Goal: Task Accomplishment & Management: Manage account settings

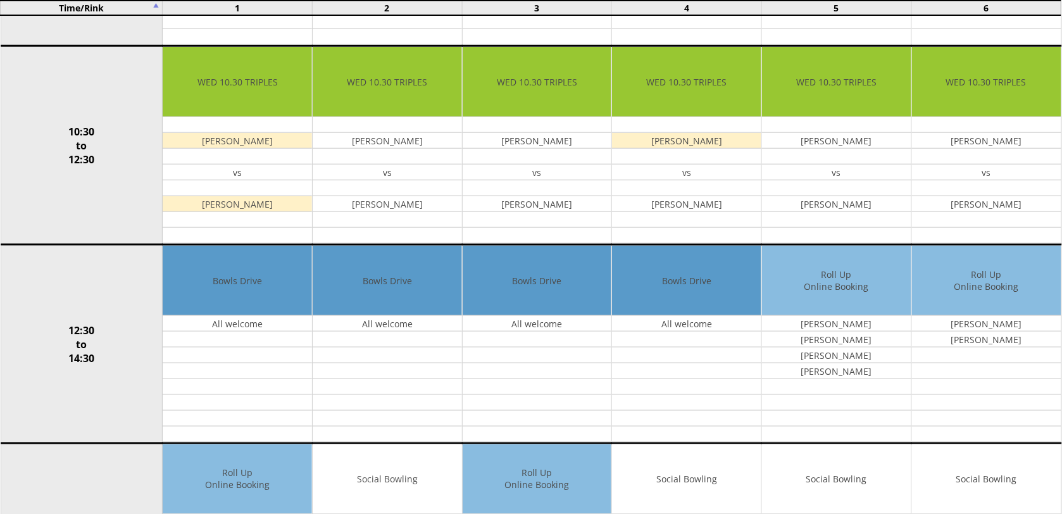
scroll to position [396, 0]
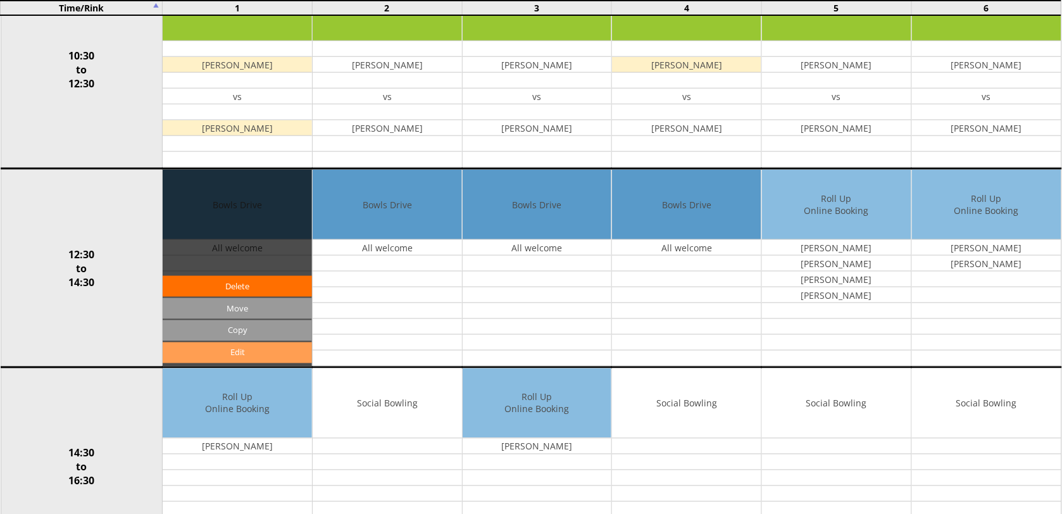
click at [239, 352] on link "Edit" at bounding box center [237, 352] width 149 height 21
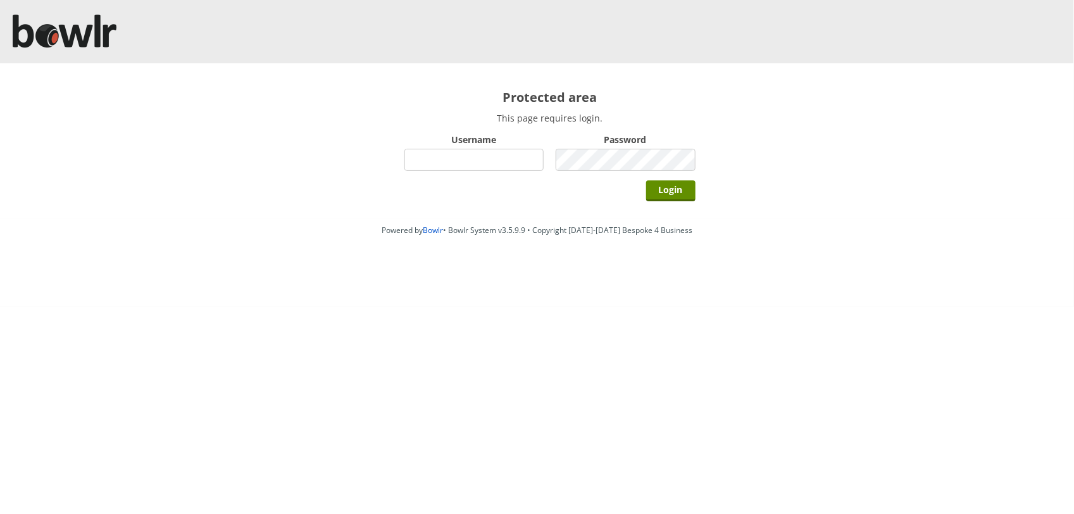
click at [458, 156] on input "Username" at bounding box center [474, 160] width 140 height 22
type input "Director"
click at [646, 180] on input "Login" at bounding box center [670, 190] width 49 height 21
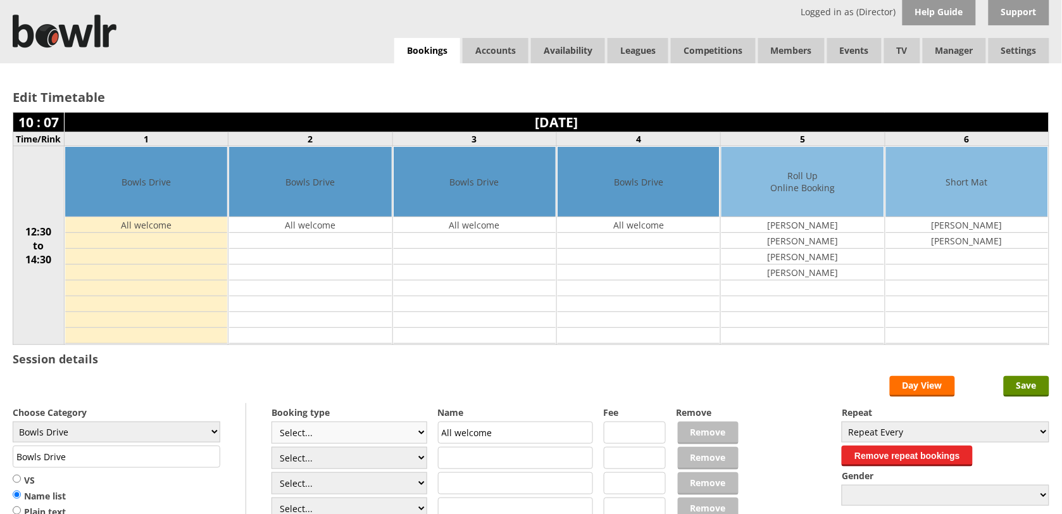
click at [419, 434] on select "Select... Club Competition (Member) Club Competition (Visitor) National (Member…" at bounding box center [349, 432] width 156 height 22
select select "1_50"
click at [271, 423] on select "Select... Club Competition (Member) Club Competition (Visitor) National (Member…" at bounding box center [349, 432] width 156 height 22
type input "5.0000"
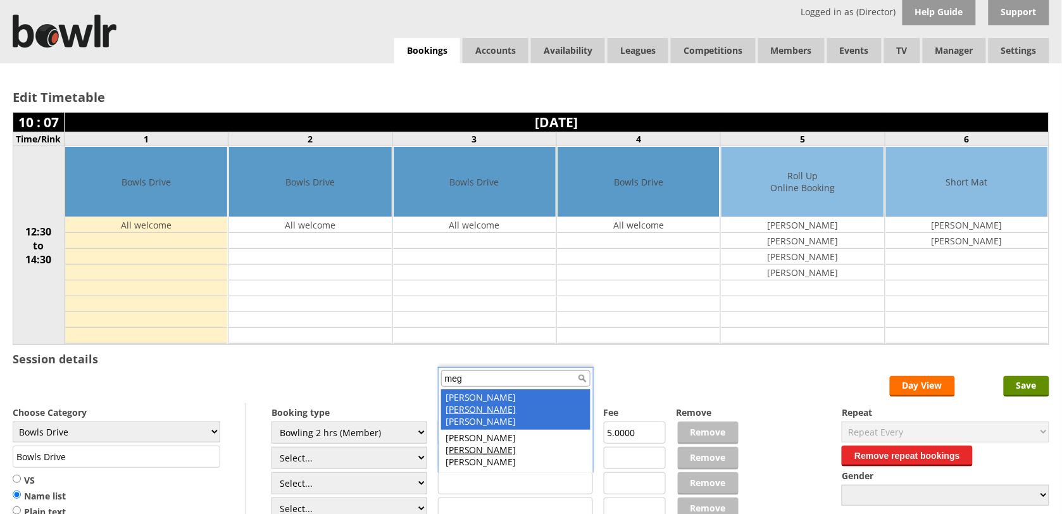
type input "meg"
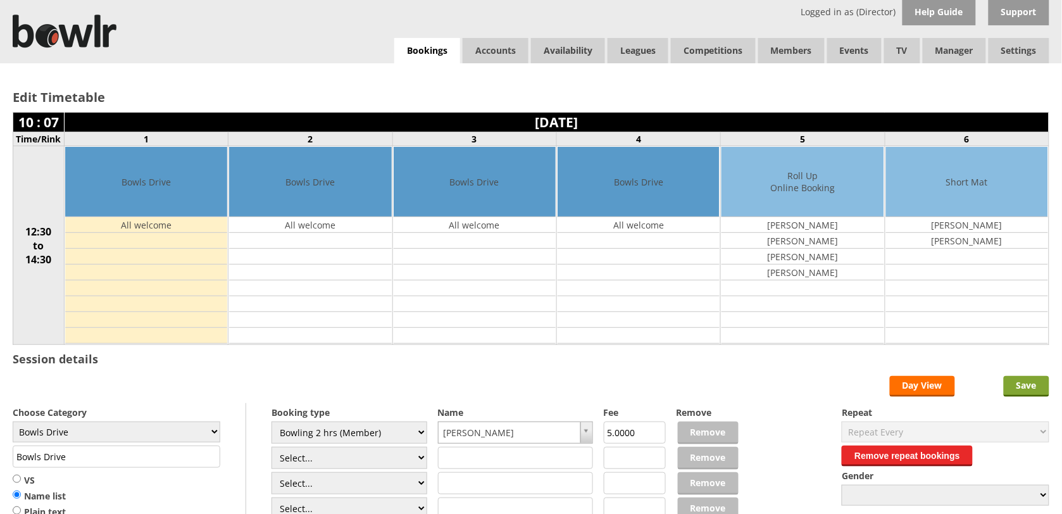
click at [1023, 380] on input "Save" at bounding box center [1027, 386] width 46 height 21
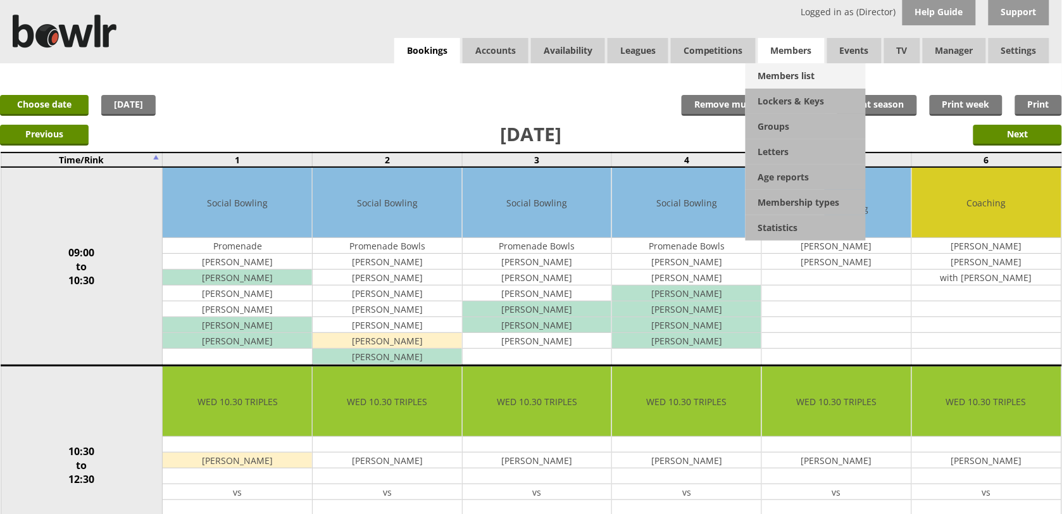
click at [792, 68] on link "Members list" at bounding box center [805, 75] width 120 height 25
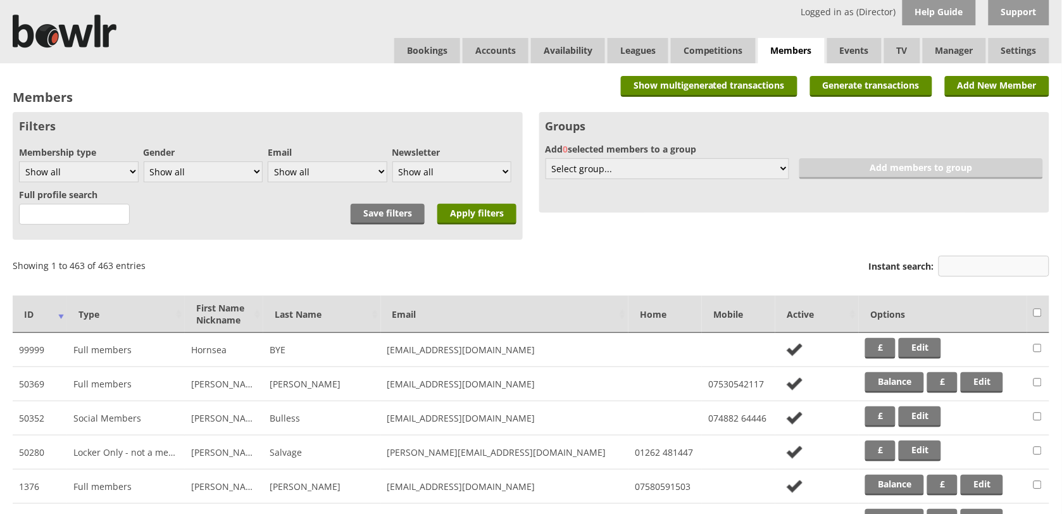
click at [982, 259] on input "Instant search:" at bounding box center [994, 266] width 111 height 21
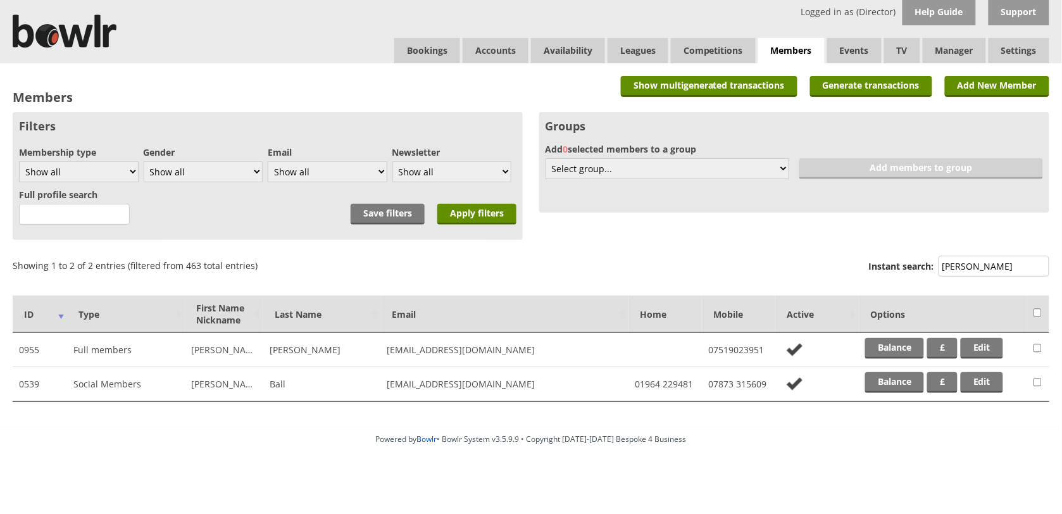
type input "beryl"
click at [883, 334] on td "Balance £ Edit" at bounding box center [943, 350] width 168 height 34
click at [887, 338] on link "Balance" at bounding box center [894, 348] width 59 height 21
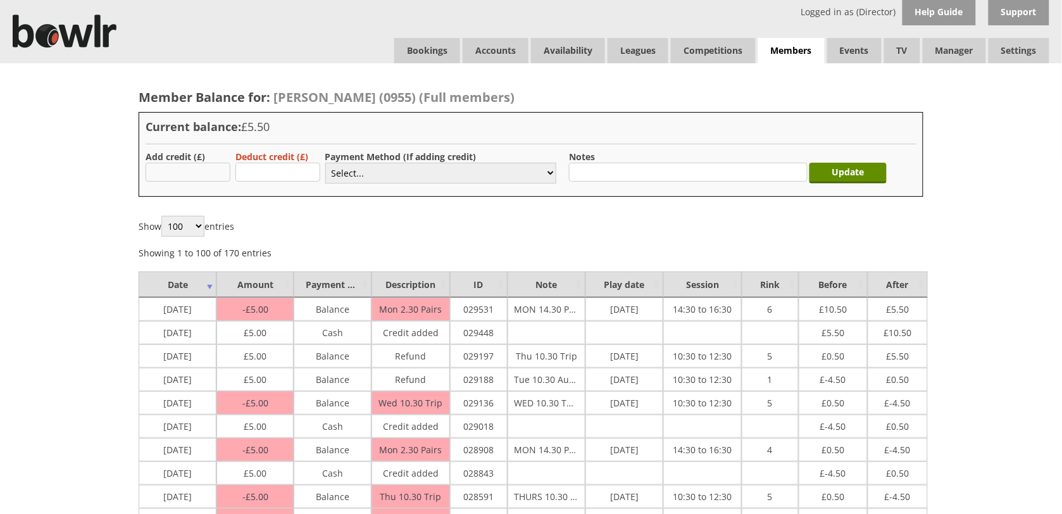
click at [198, 166] on input "text" at bounding box center [188, 172] width 85 height 19
type input "5.00"
click at [337, 173] on select "Select... Cash Card Cheque Bank Transfer Other Member Card Gift Voucher Balance" at bounding box center [440, 173] width 231 height 21
select select "1"
click at [325, 163] on select "Select... Cash Card Cheque Bank Transfer Other Member Card Gift Voucher Balance" at bounding box center [440, 173] width 231 height 21
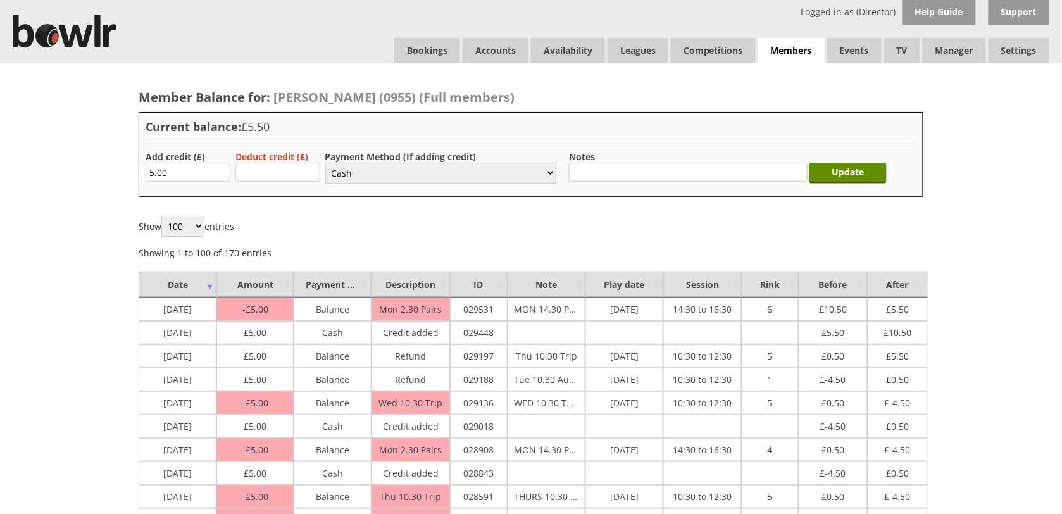
click at [843, 162] on div "Update" at bounding box center [851, 170] width 77 height 39
click at [844, 169] on input "Update" at bounding box center [847, 173] width 77 height 21
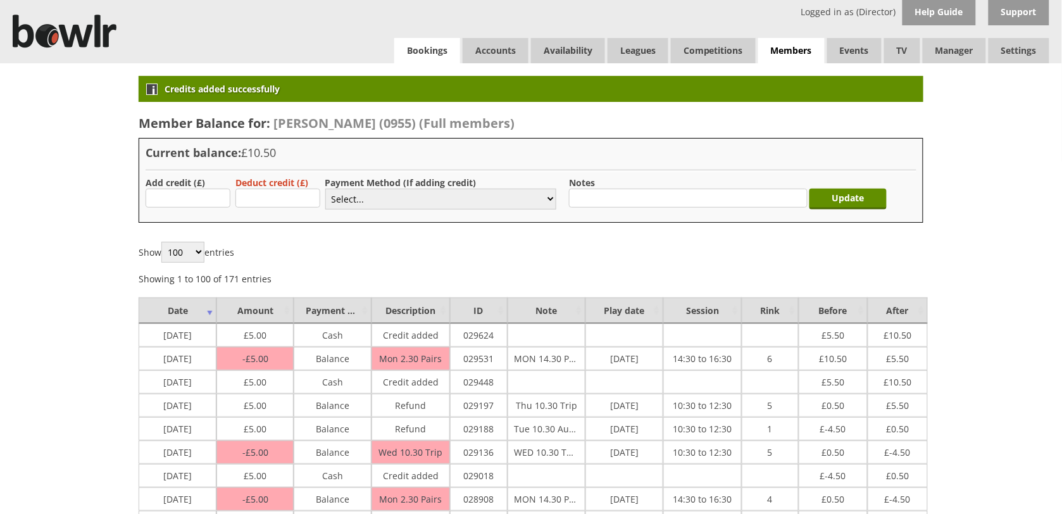
click at [407, 58] on link "Bookings" at bounding box center [427, 50] width 66 height 25
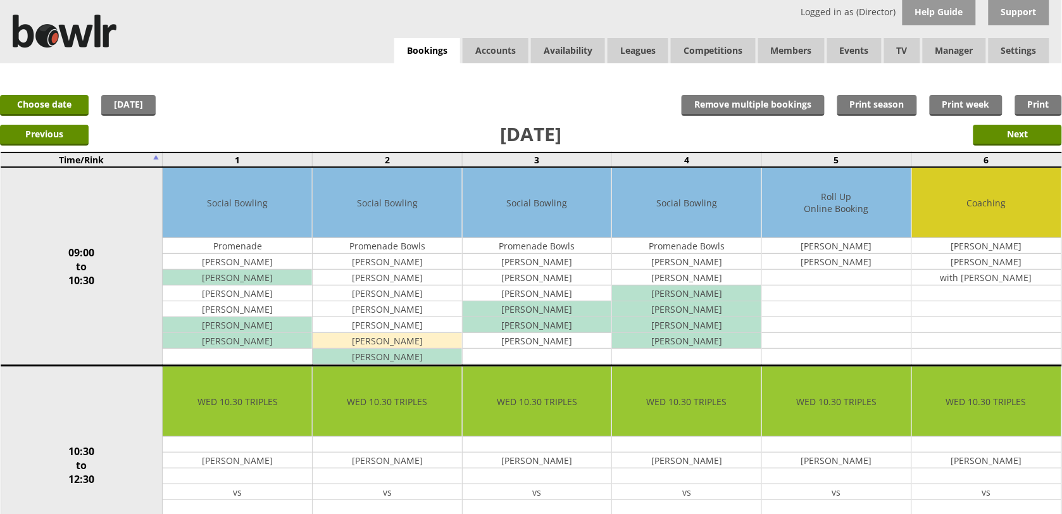
click at [407, 58] on link "Bookings" at bounding box center [427, 51] width 66 height 26
